Goal: Check status

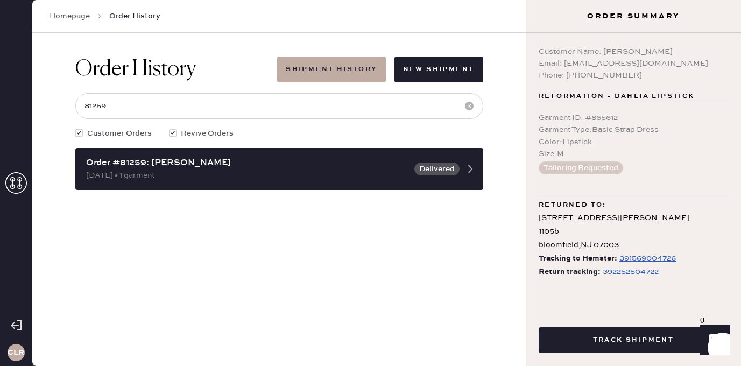
click at [22, 172] on icon at bounding box center [16, 183] width 22 height 22
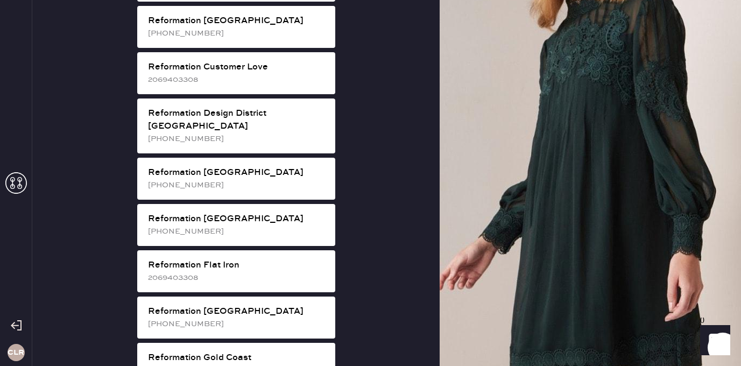
scroll to position [558, 0]
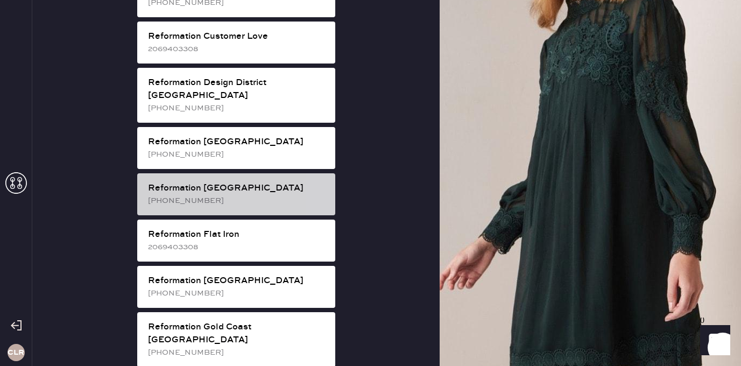
click at [256, 181] on div "Reformation Fillmore [PHONE_NUMBER]" at bounding box center [236, 194] width 198 height 42
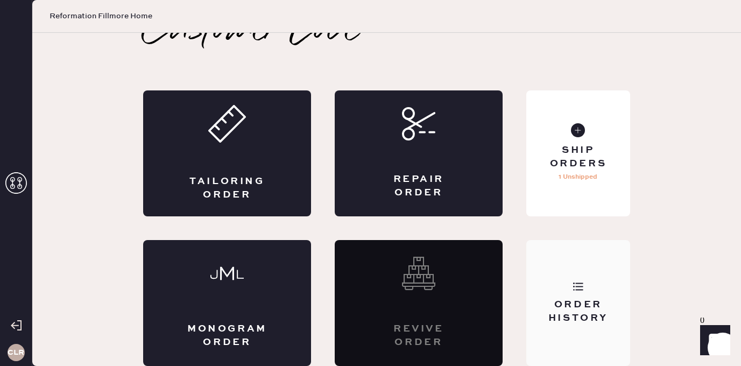
click at [599, 279] on div "Order History" at bounding box center [579, 303] width 104 height 126
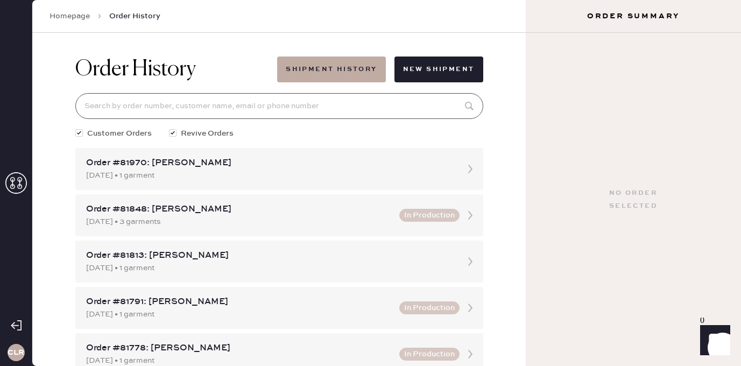
click at [269, 108] on input at bounding box center [279, 106] width 408 height 26
paste input "81524"
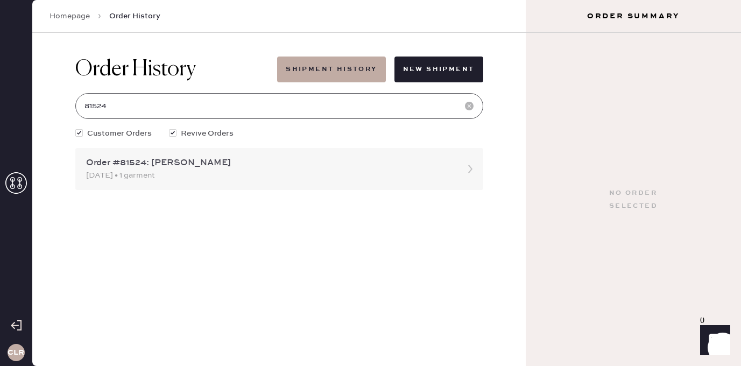
type input "81524"
click at [150, 164] on div "Order #81524: [PERSON_NAME]" at bounding box center [269, 163] width 367 height 13
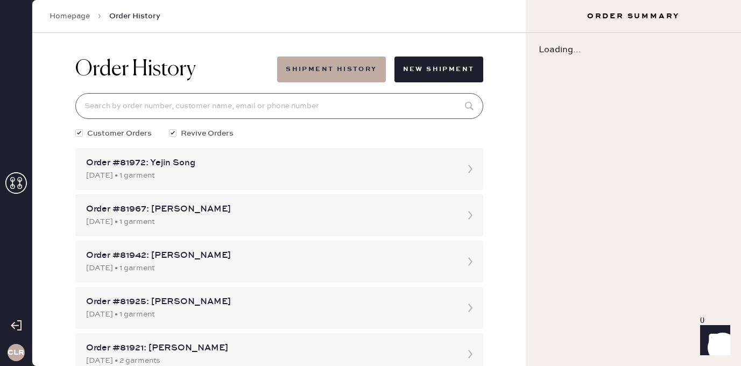
click at [152, 108] on input at bounding box center [279, 106] width 408 height 26
paste input "81524"
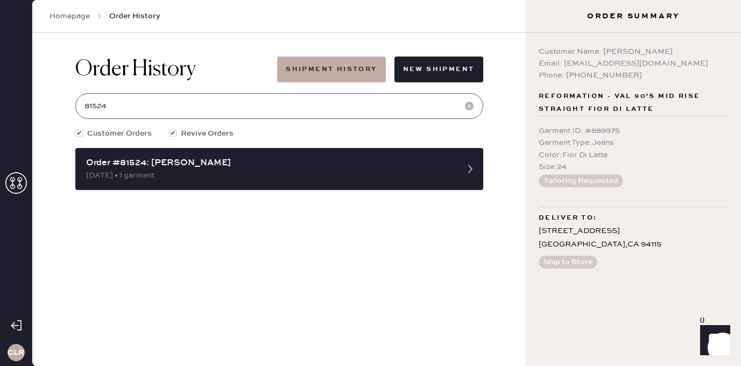
type input "81524"
